Goal: Feedback & Contribution: Submit feedback/report problem

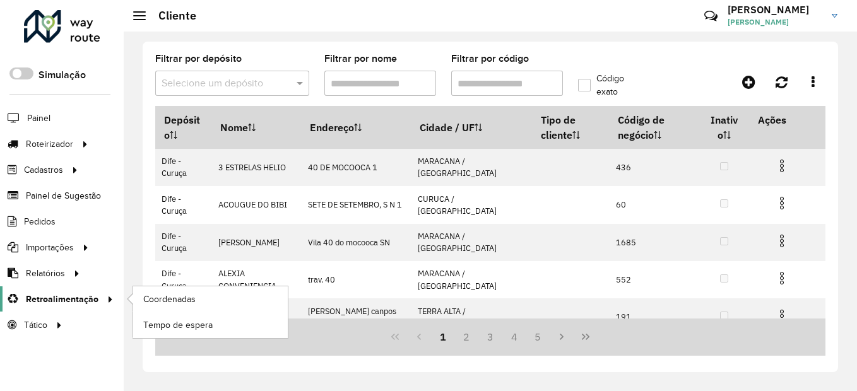
click at [83, 301] on span "Retroalimentação" at bounding box center [62, 299] width 73 height 13
click at [165, 295] on span "Coordenadas" at bounding box center [170, 299] width 54 height 13
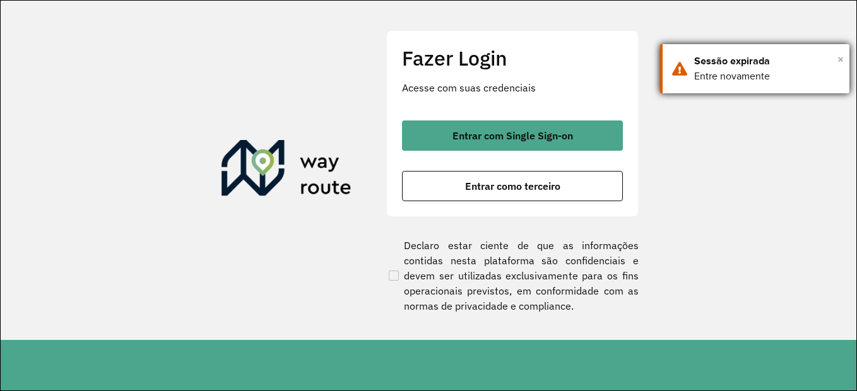
click at [843, 58] on span "×" at bounding box center [841, 59] width 6 height 19
click at [747, 154] on section "Fazer Login Acesse com suas credenciais Entrar com Single Sign-on Entrar como t…" at bounding box center [429, 171] width 856 height 340
